Goal: Navigation & Orientation: Find specific page/section

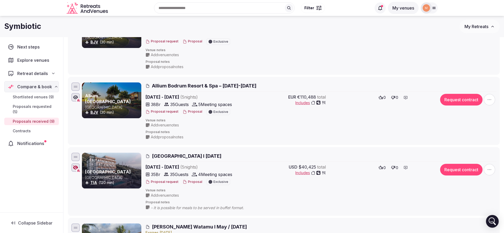
click at [487, 27] on span "My Retreats" at bounding box center [476, 26] width 24 height 5
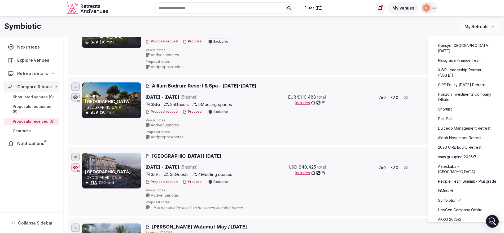
click at [431, 8] on div at bounding box center [426, 7] width 11 height 11
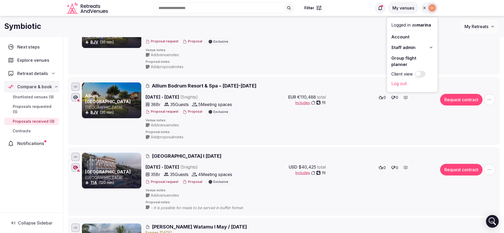
click at [479, 24] on span "My Retreats" at bounding box center [476, 26] width 24 height 5
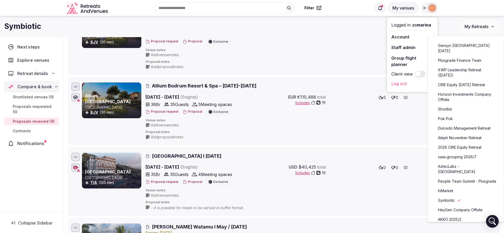
click at [459, 152] on link "2026 CIRE Equity Retreat" at bounding box center [465, 147] width 65 height 8
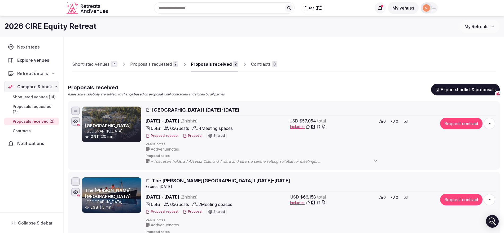
click at [472, 25] on span "My Retreats" at bounding box center [476, 26] width 24 height 5
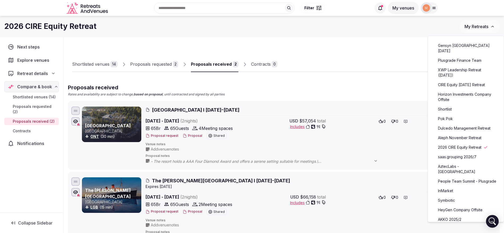
click at [465, 88] on link "CIRE Equity [DATE] Retreat" at bounding box center [465, 85] width 65 height 8
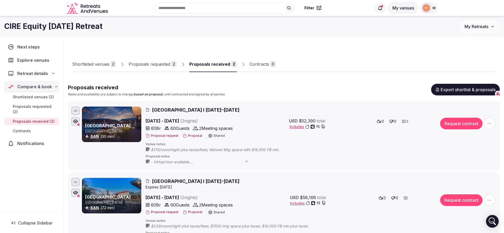
click at [482, 24] on span "My Retreats" at bounding box center [476, 26] width 24 height 5
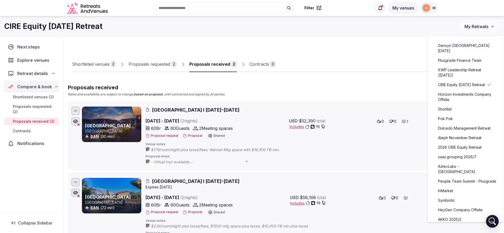
click at [477, 123] on link "Pok Pok" at bounding box center [465, 119] width 65 height 8
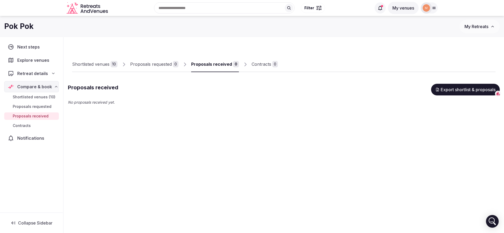
click at [488, 24] on button "My Retreats" at bounding box center [479, 26] width 40 height 13
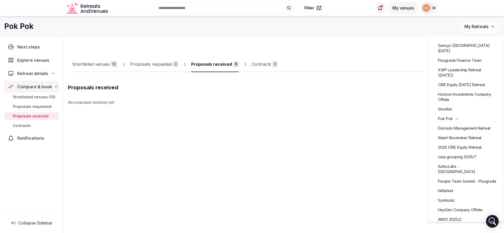
click at [472, 119] on div "Gensyn [GEOGRAPHIC_DATA] [DATE] Plusgrade Finance Team XWP Leadership Retreat (…" at bounding box center [465, 195] width 67 height 310
click at [473, 113] on link "Shortlist" at bounding box center [465, 109] width 65 height 8
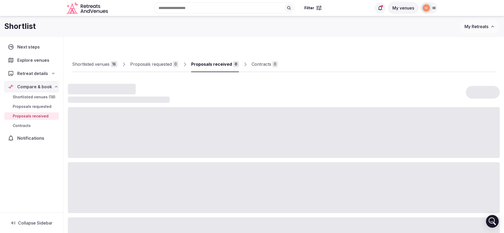
click at [477, 23] on button "My Retreats" at bounding box center [479, 26] width 40 height 13
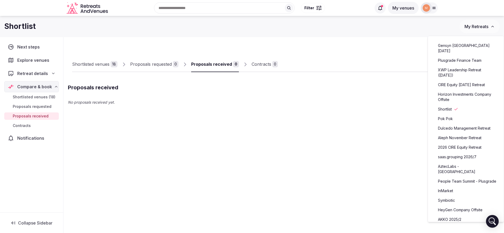
click at [480, 104] on link "Horizon Investments Company Offsite" at bounding box center [465, 97] width 65 height 14
